Goal: Task Accomplishment & Management: Use online tool/utility

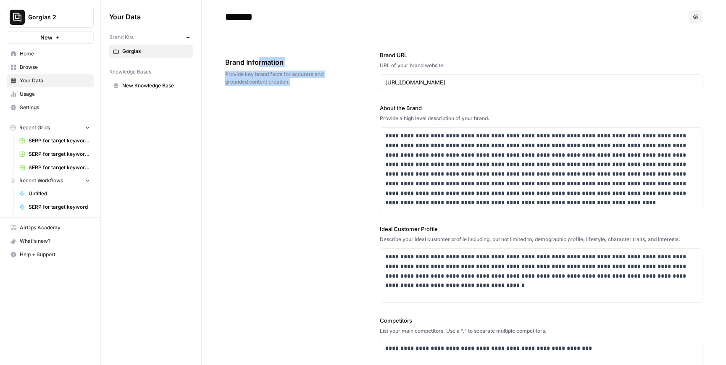
drag, startPoint x: 307, startPoint y: 80, endPoint x: 257, endPoint y: 66, distance: 52.0
click at [257, 66] on div "Brand Information Provide key brand facts for accurate and grounded content cre…" at bounding box center [279, 71] width 108 height 62
click at [257, 66] on span "Brand Information" at bounding box center [279, 62] width 108 height 10
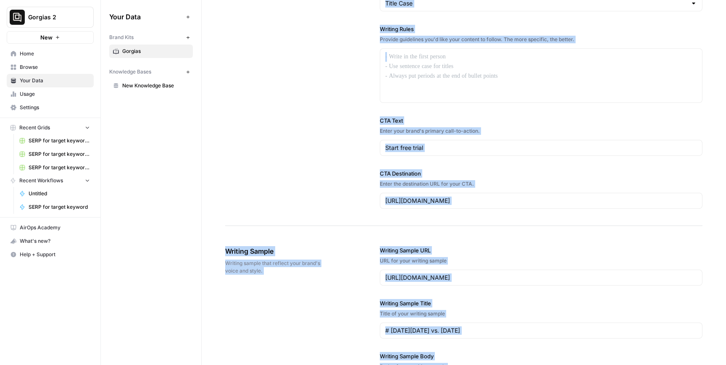
scroll to position [1085, 0]
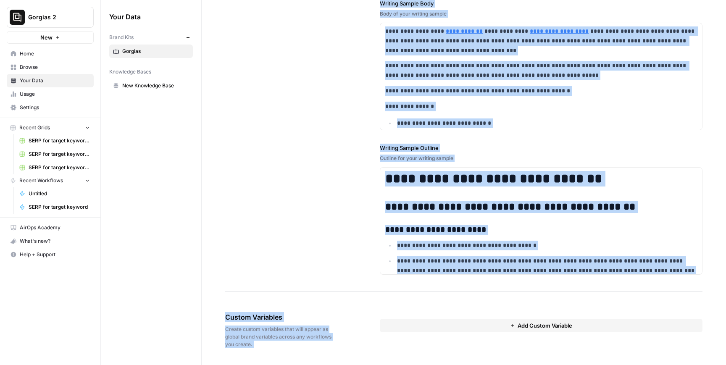
drag, startPoint x: 218, startPoint y: 59, endPoint x: 411, endPoint y: 321, distance: 325.9
copy body "**********"
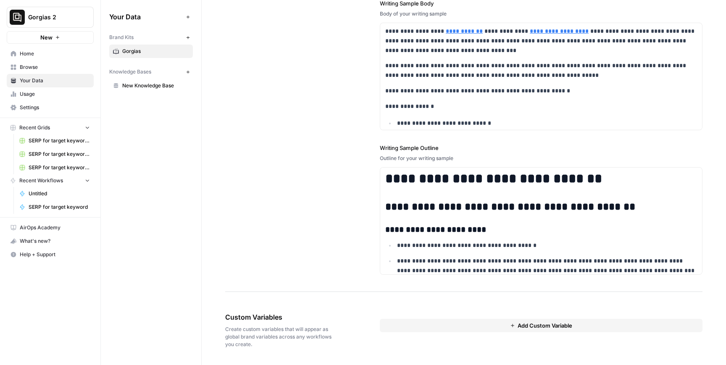
click at [414, 150] on label "Writing Sample Outline" at bounding box center [541, 148] width 323 height 8
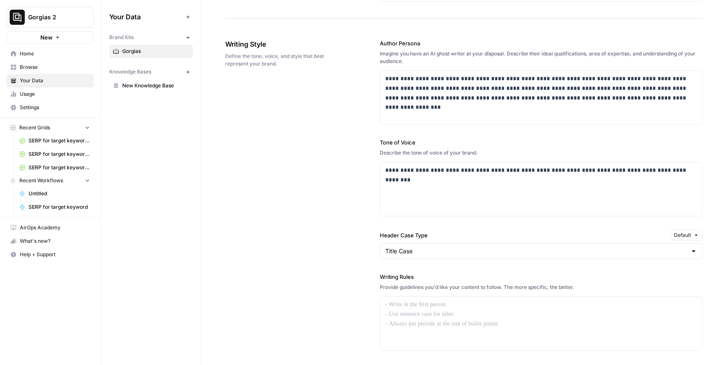
scroll to position [524, 0]
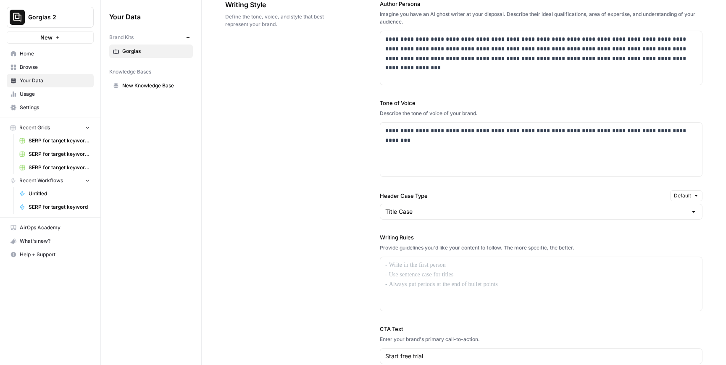
click at [52, 142] on span "SERP for target keyword Grid" at bounding box center [59, 141] width 61 height 8
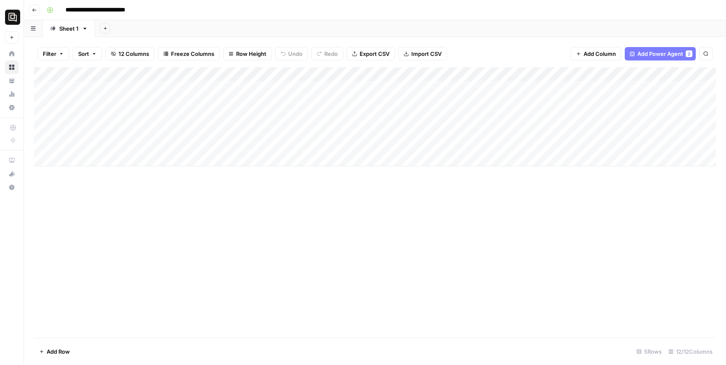
click at [36, 10] on icon "button" at bounding box center [34, 9] width 4 height 3
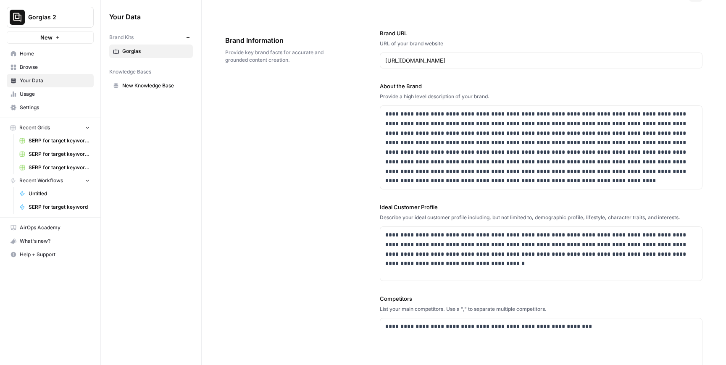
scroll to position [27, 0]
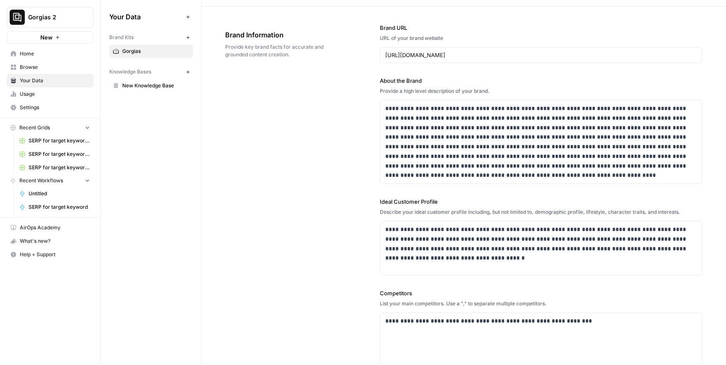
click at [53, 137] on link "SERP for target keyword Grid" at bounding box center [55, 140] width 78 height 13
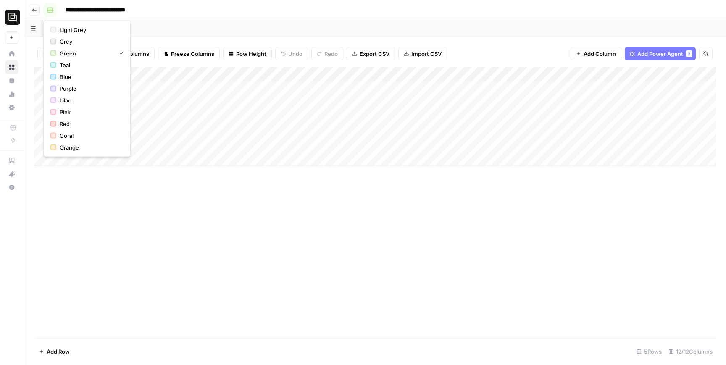
click at [51, 8] on rect "button" at bounding box center [49, 10] width 5 height 5
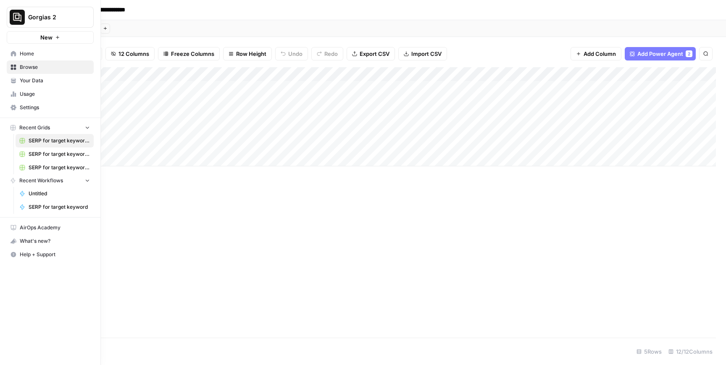
click at [41, 166] on span "SERP for target keyword Grid (1)" at bounding box center [59, 168] width 61 height 8
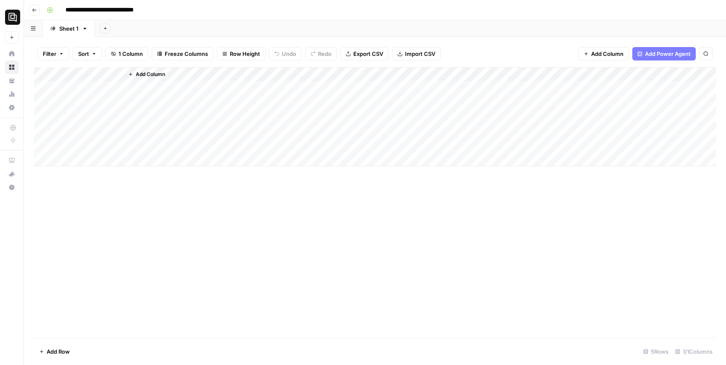
click at [36, 11] on icon "button" at bounding box center [34, 10] width 5 height 5
click at [34, 12] on icon "button" at bounding box center [34, 10] width 5 height 5
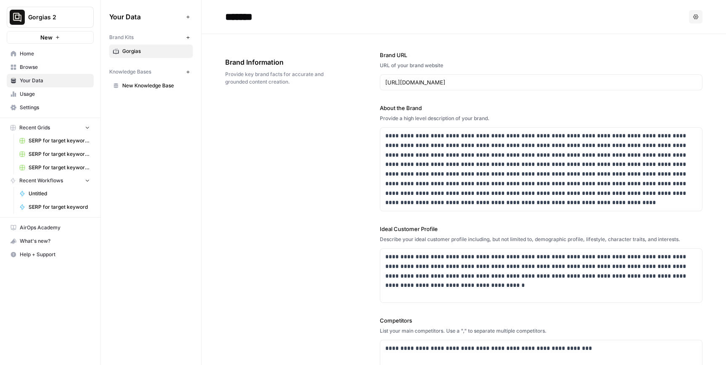
click at [50, 49] on link "Home" at bounding box center [50, 53] width 87 height 13
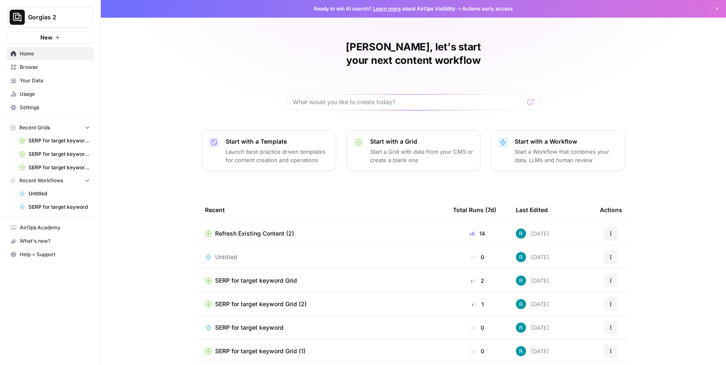
scroll to position [21, 0]
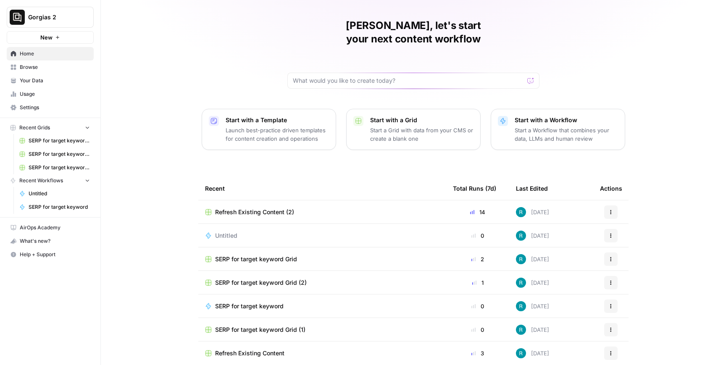
click at [280, 208] on span "Refresh Existing Content (2)" at bounding box center [254, 212] width 79 height 8
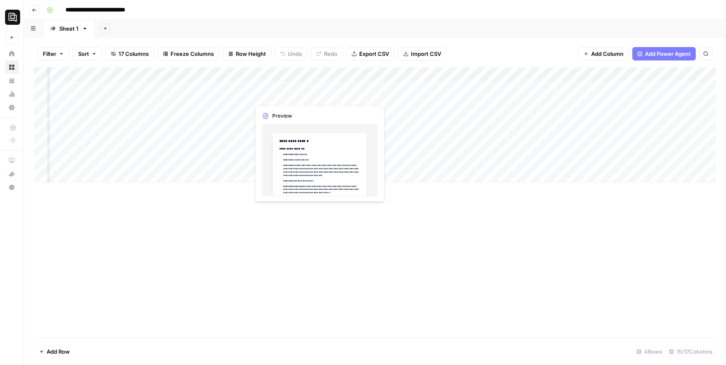
scroll to position [0, 537]
click at [237, 88] on div "Add Column" at bounding box center [375, 124] width 682 height 115
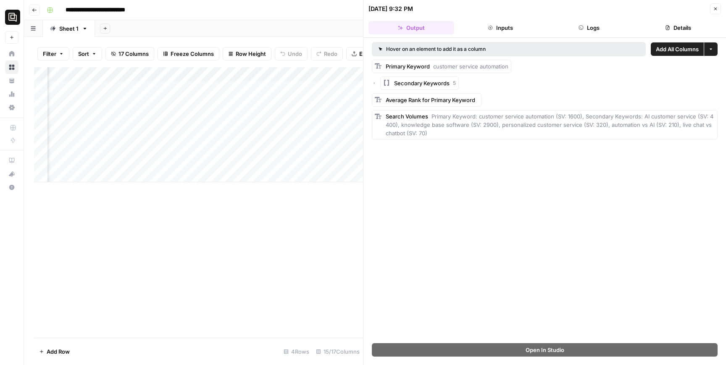
click at [721, 10] on button "Close" at bounding box center [715, 8] width 11 height 11
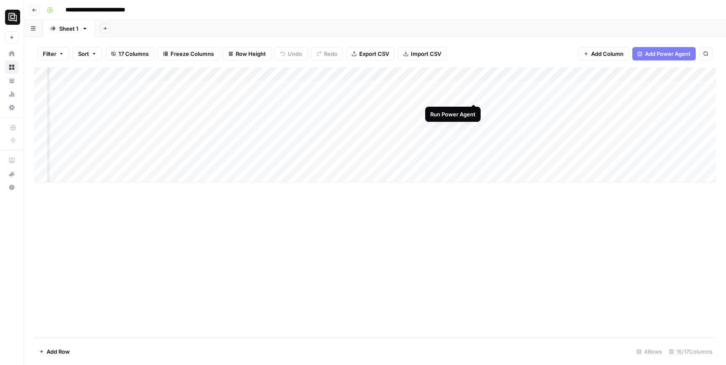
scroll to position [0, 214]
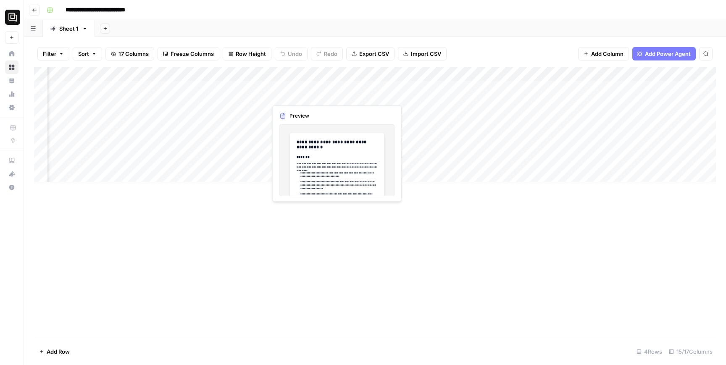
click at [321, 96] on div "Add Column" at bounding box center [375, 124] width 682 height 115
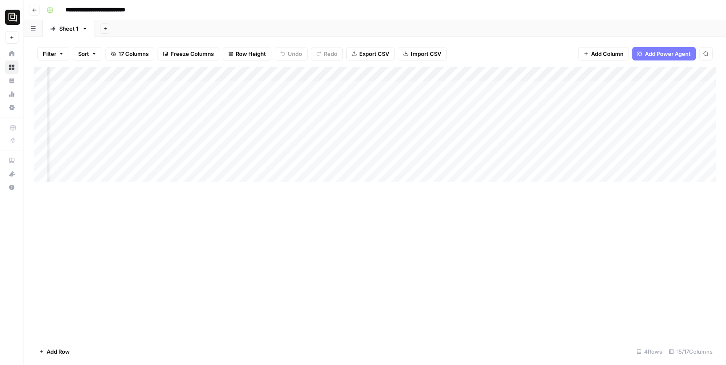
click at [362, 86] on div "Add Column" at bounding box center [375, 124] width 682 height 115
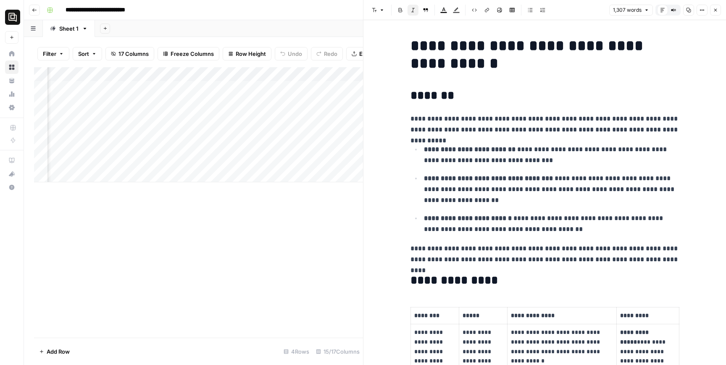
click at [719, 8] on button "Close" at bounding box center [715, 10] width 11 height 11
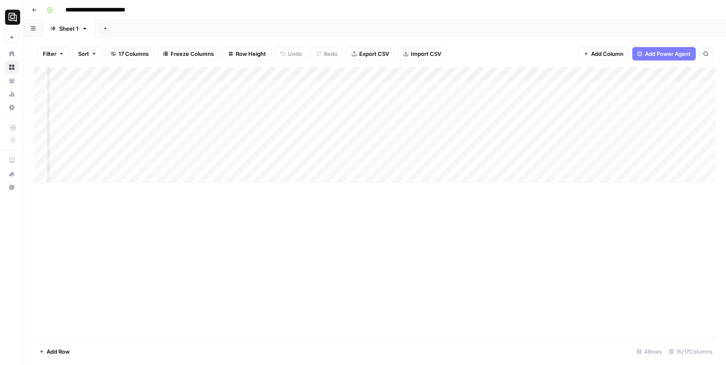
scroll to position [0, 595]
click at [474, 90] on div "Add Column" at bounding box center [375, 124] width 682 height 115
click at [514, 87] on div "Add Column" at bounding box center [375, 124] width 682 height 115
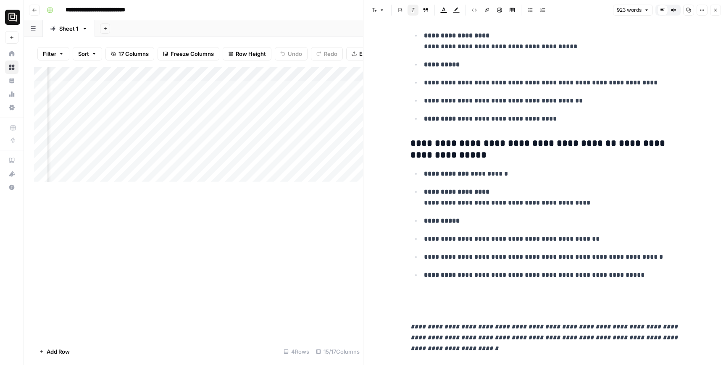
scroll to position [2430, 0]
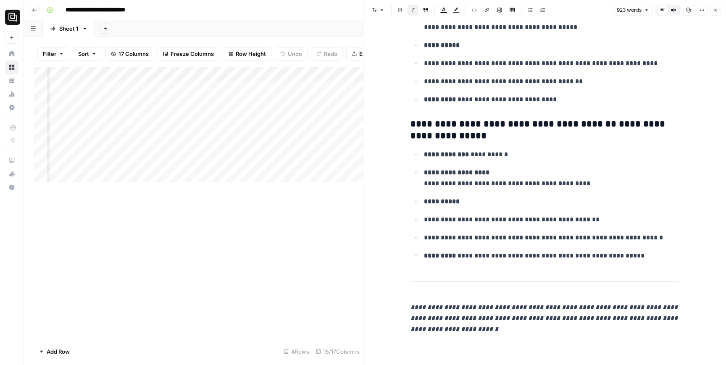
click at [716, 11] on icon "button" at bounding box center [715, 10] width 5 height 5
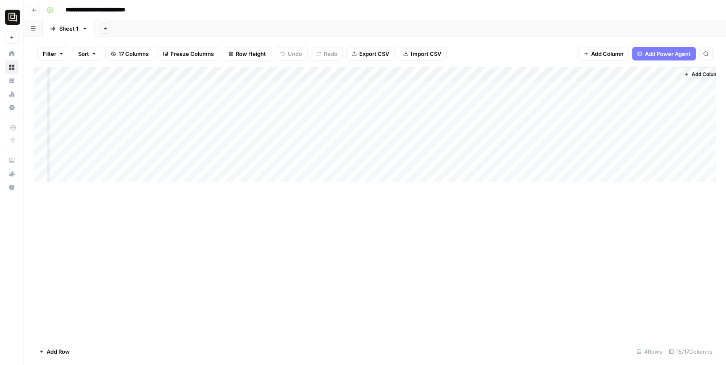
scroll to position [0, 595]
click at [489, 90] on div "Add Column" at bounding box center [375, 124] width 682 height 115
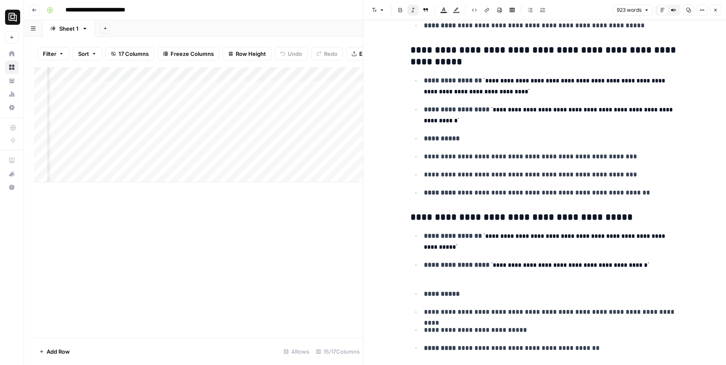
scroll to position [530, 0]
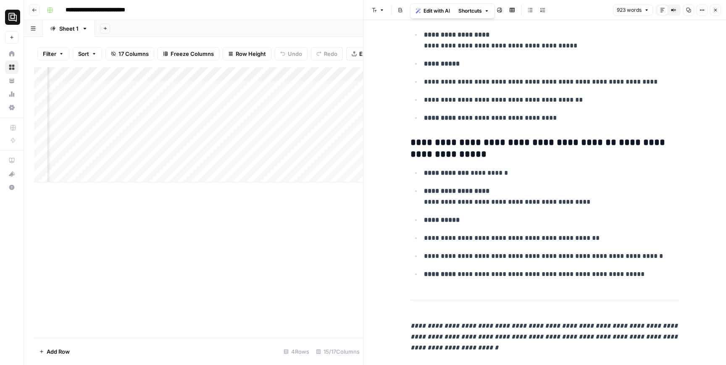
scroll to position [2430, 0]
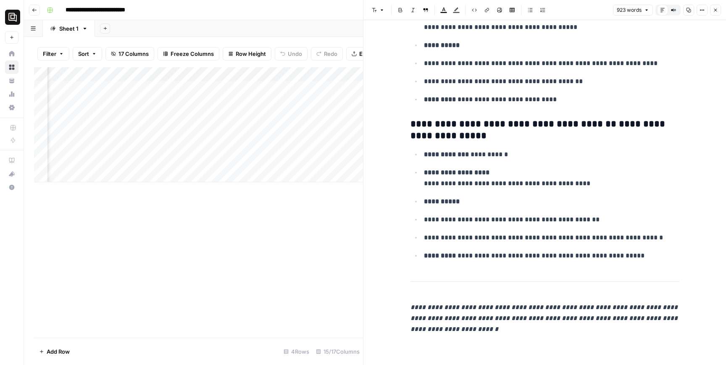
click at [717, 8] on icon "button" at bounding box center [715, 10] width 5 height 5
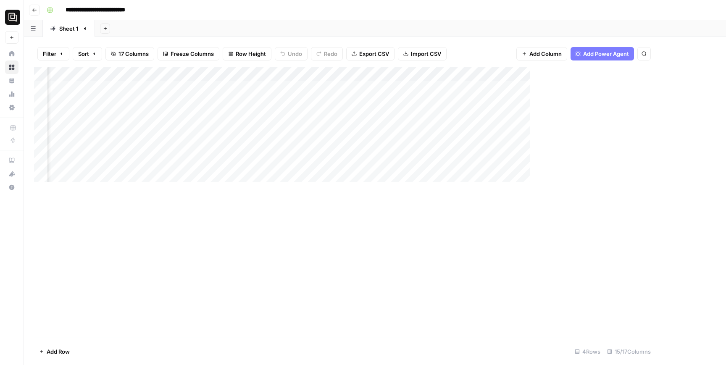
scroll to position [0, 585]
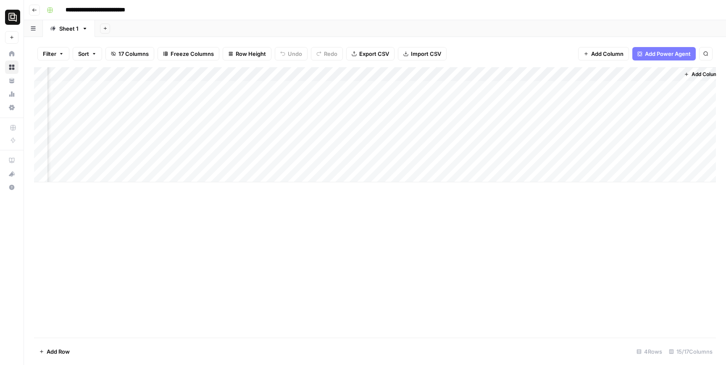
click at [524, 75] on div "Add Column" at bounding box center [375, 124] width 682 height 115
click at [434, 219] on div "Add Column" at bounding box center [375, 202] width 682 height 271
click at [414, 89] on div "Add Column" at bounding box center [375, 124] width 682 height 115
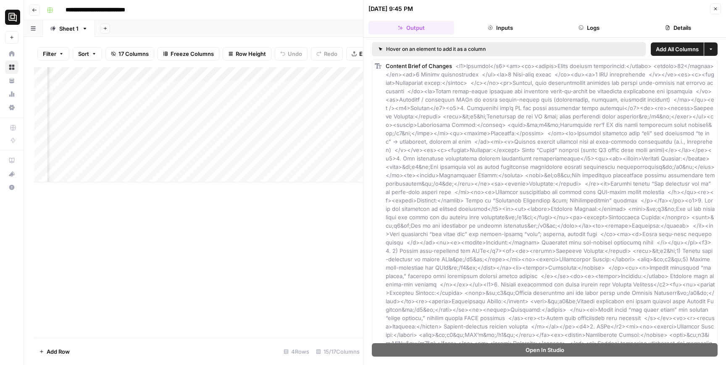
click at [715, 8] on icon "button" at bounding box center [715, 9] width 3 height 3
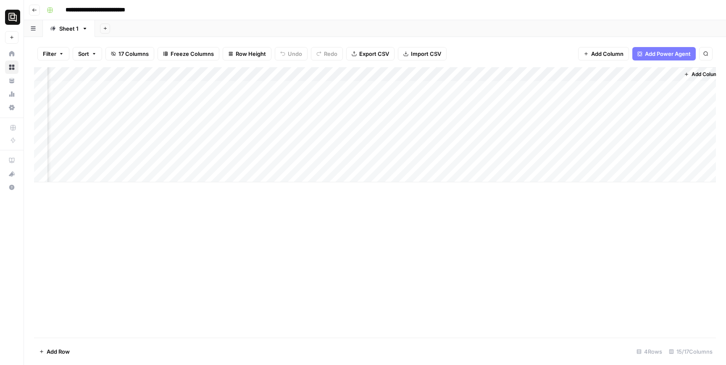
click at [436, 73] on div "Add Column" at bounding box center [375, 124] width 682 height 115
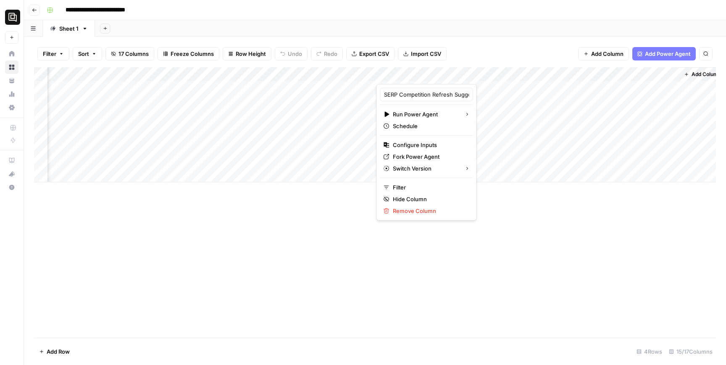
click at [431, 73] on div at bounding box center [415, 75] width 76 height 17
click at [500, 109] on div "Add Column" at bounding box center [375, 124] width 682 height 115
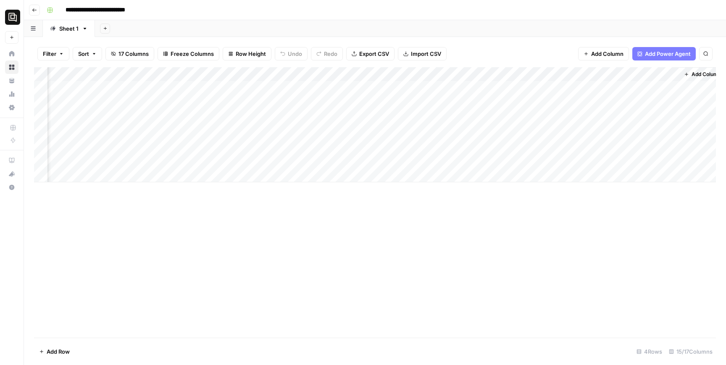
click at [435, 75] on div "Add Column" at bounding box center [375, 124] width 682 height 115
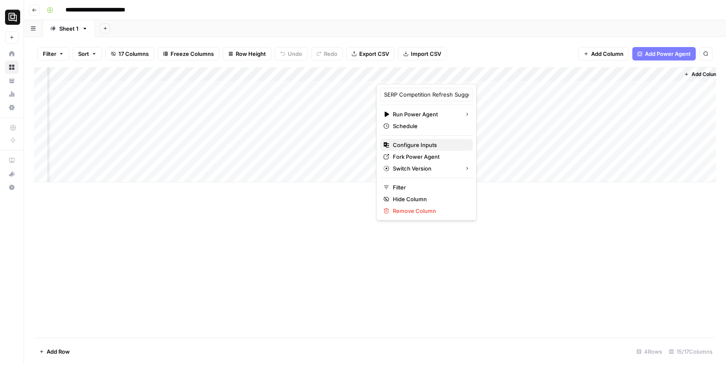
click at [431, 144] on span "Configure Inputs" at bounding box center [430, 145] width 74 height 8
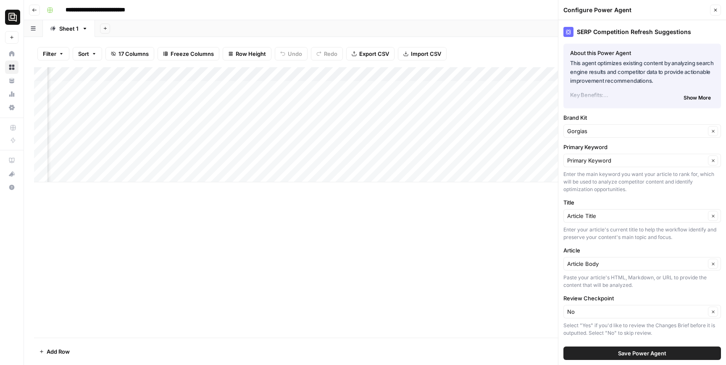
click at [713, 10] on icon "button" at bounding box center [715, 10] width 5 height 5
